Goal: Go to known website: Access a specific website the user already knows

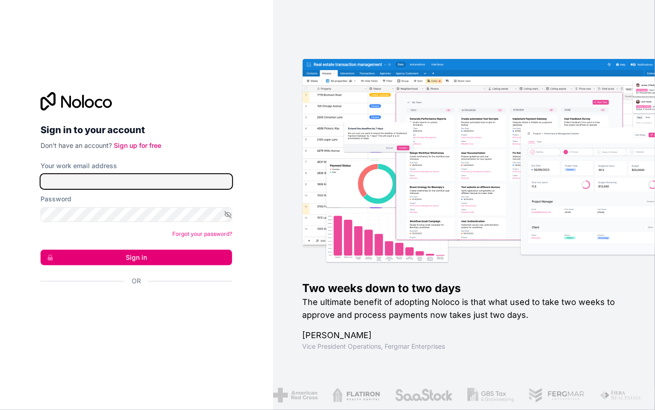
type input "**********"
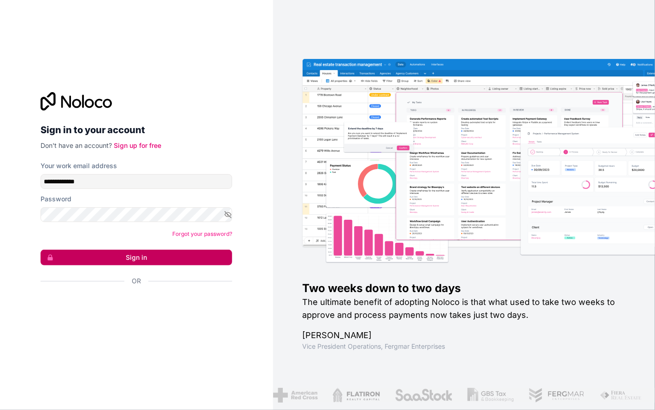
click at [164, 255] on button "Sign in" at bounding box center [137, 258] width 192 height 16
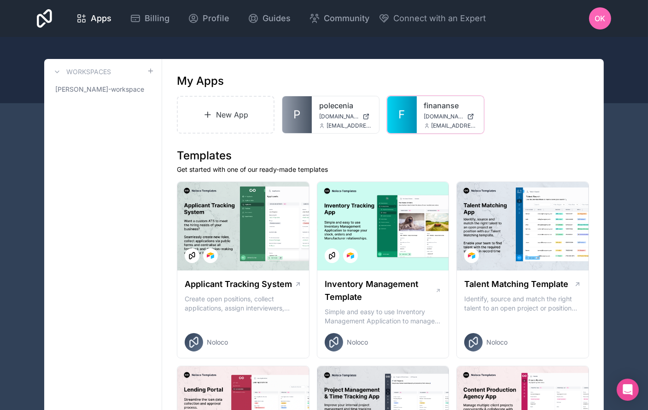
click at [416, 107] on link "F" at bounding box center [401, 114] width 29 height 37
